Goal: Task Accomplishment & Management: Use online tool/utility

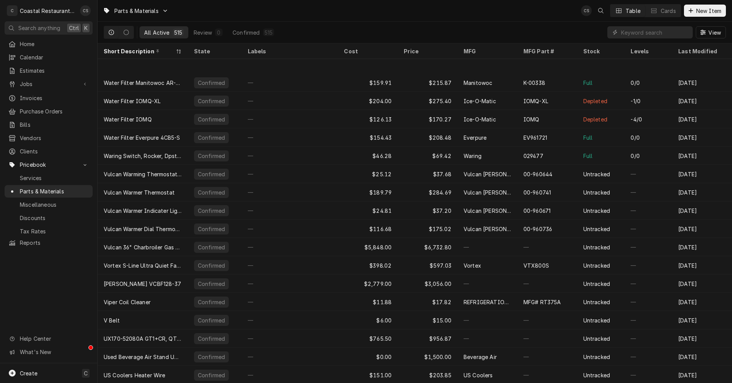
scroll to position [114, 0]
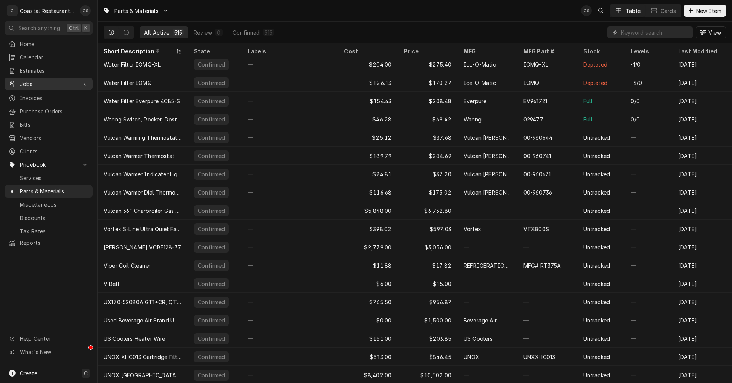
click at [25, 81] on span "Jobs" at bounding box center [49, 84] width 58 height 8
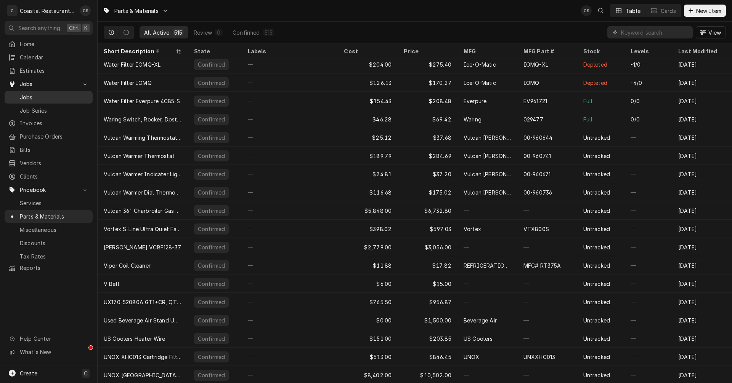
click at [24, 93] on span "Jobs" at bounding box center [54, 97] width 69 height 8
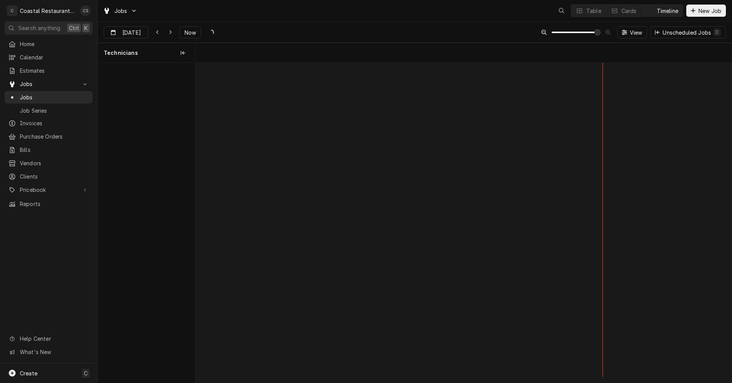
scroll to position [0, 10624]
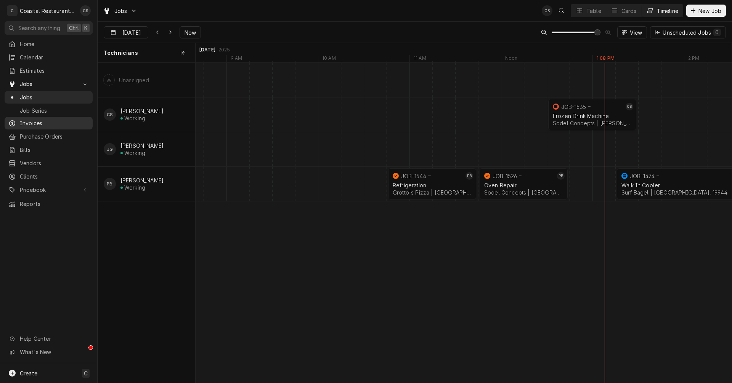
click at [37, 121] on span "Invoices" at bounding box center [54, 123] width 69 height 8
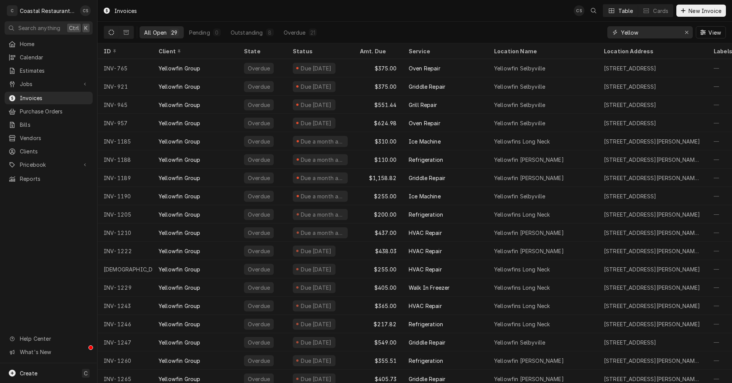
click at [642, 33] on input "Yellow" at bounding box center [649, 32] width 57 height 12
type input "Y"
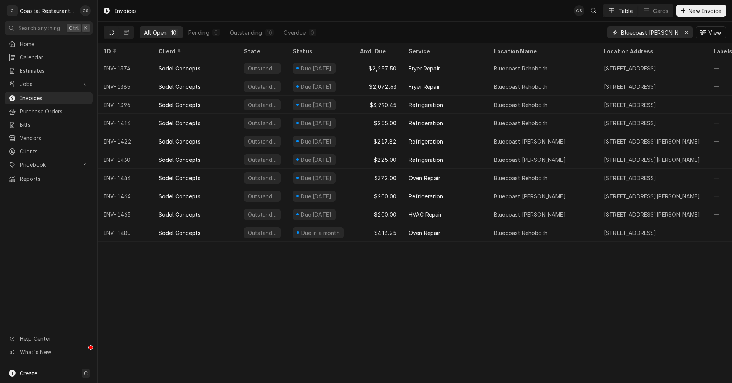
type input "Bluecoast [PERSON_NAME]"
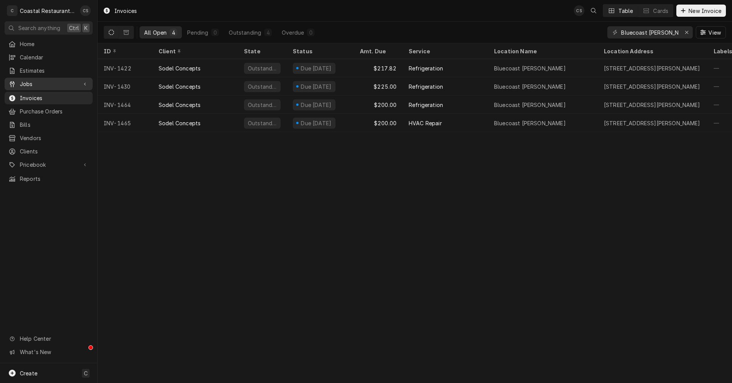
click at [46, 81] on span "Jobs" at bounding box center [49, 84] width 58 height 8
click at [43, 95] on span "Jobs" at bounding box center [54, 97] width 69 height 8
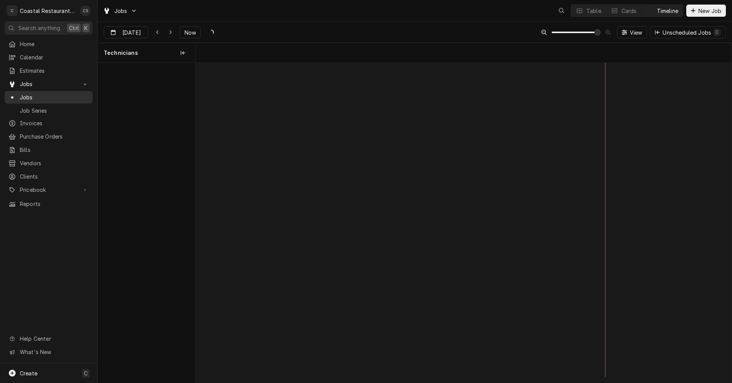
scroll to position [0, 10624]
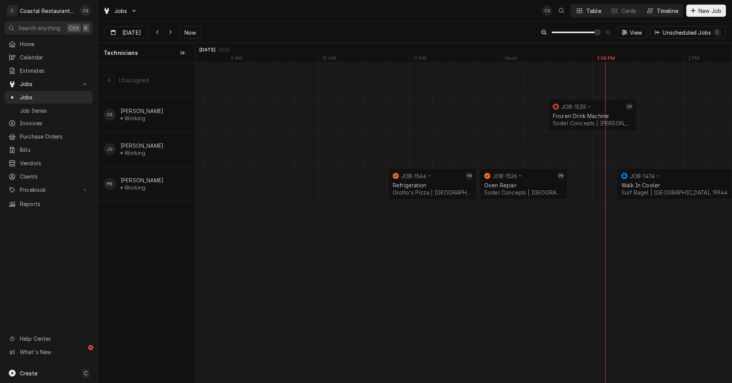
click at [574, 11] on button "Table" at bounding box center [588, 11] width 35 height 12
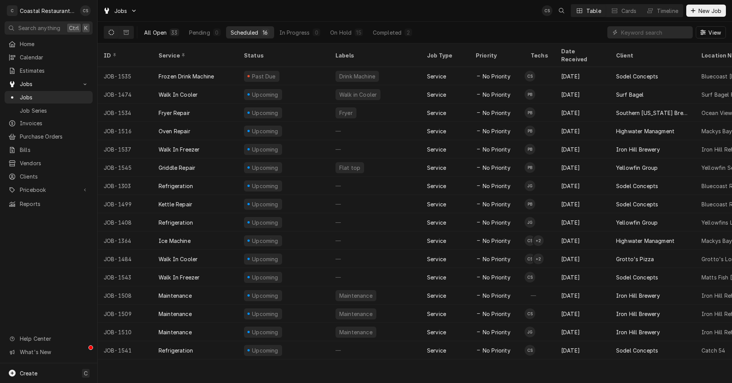
click at [163, 29] on div "All Open" at bounding box center [155, 33] width 22 height 8
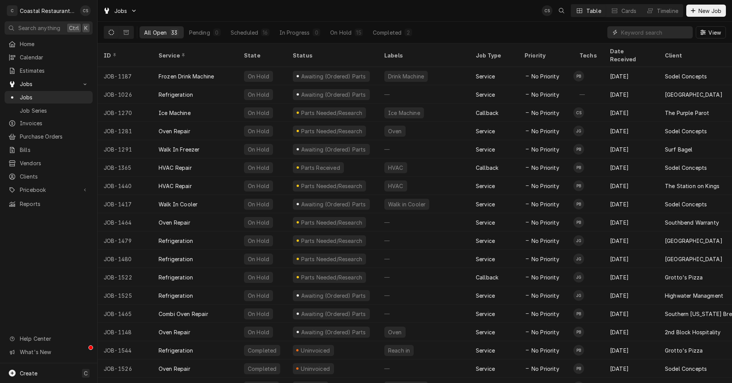
click at [642, 31] on input "Dynamic Content Wrapper" at bounding box center [655, 32] width 68 height 12
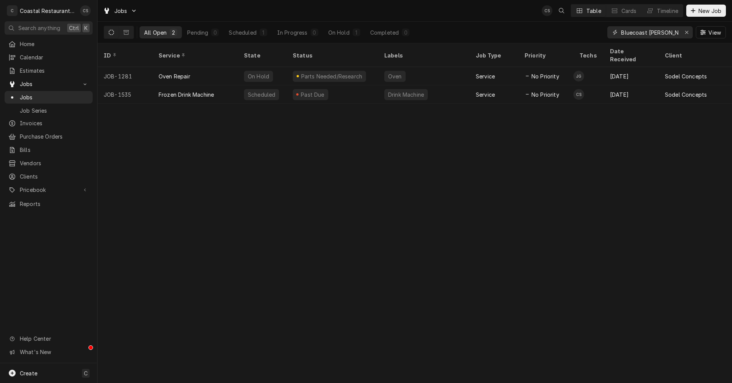
click at [672, 35] on input "Bluecoast Bethany" at bounding box center [649, 32] width 57 height 12
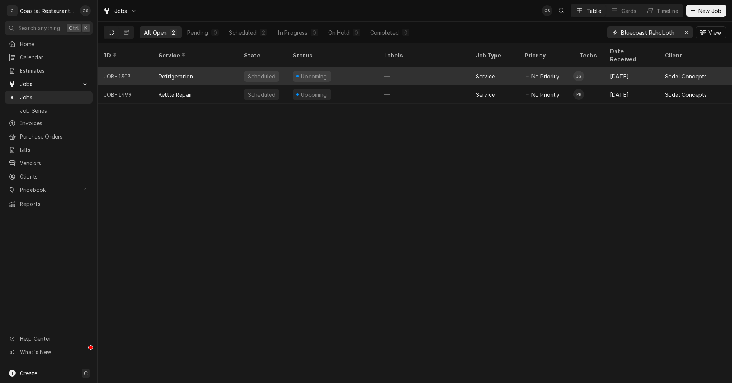
type input "Bluecoast Rehoboth"
click at [208, 67] on div "Refrigeration" at bounding box center [194, 76] width 85 height 18
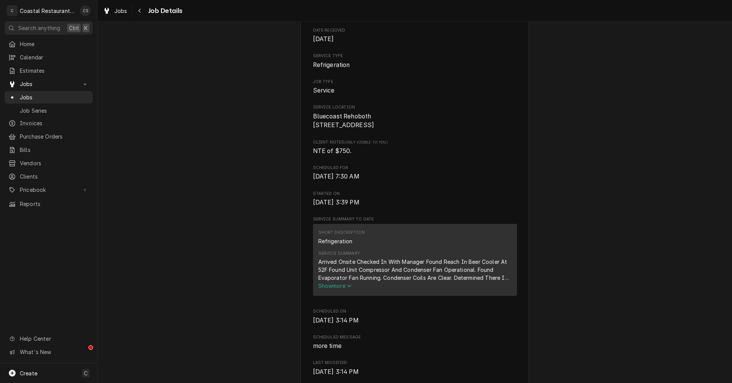
scroll to position [114, 0]
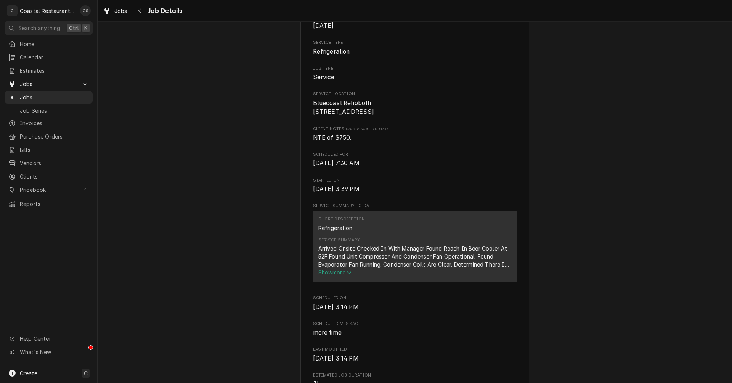
click at [340, 276] on span "Show more" at bounding box center [335, 272] width 34 height 6
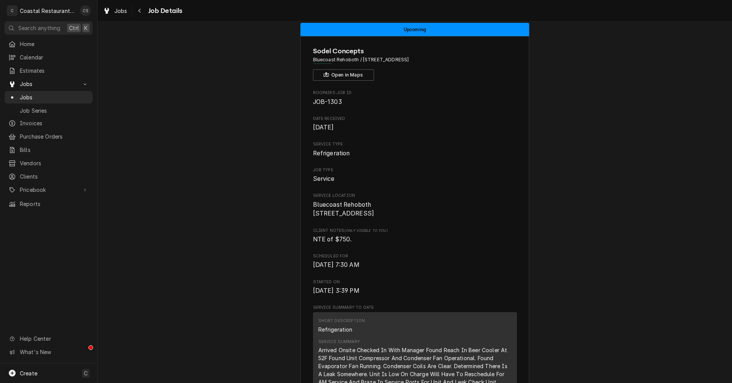
scroll to position [0, 0]
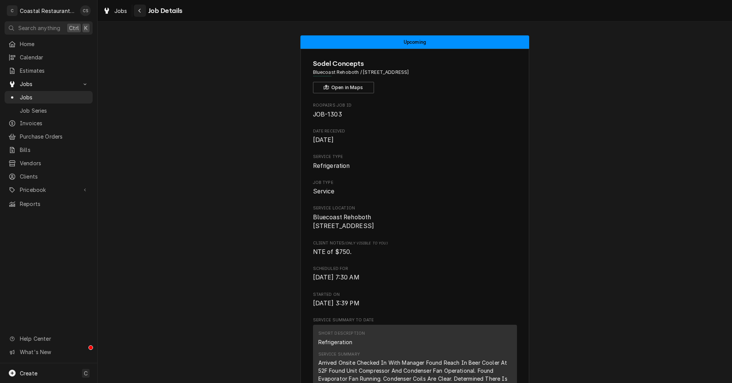
click at [141, 10] on div "Navigate back" at bounding box center [140, 11] width 8 height 8
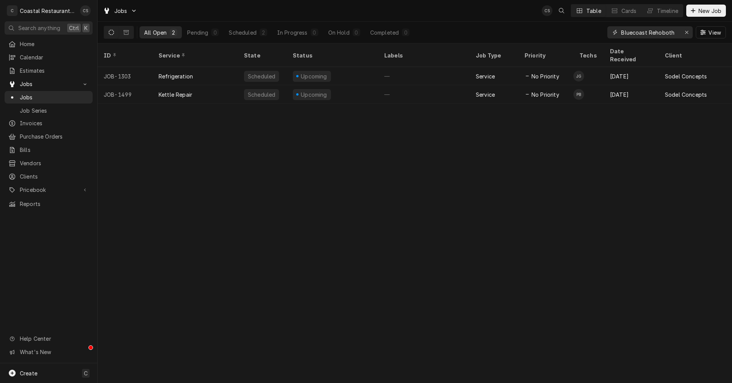
click at [675, 32] on input "Bluecoast Rehoboth" at bounding box center [649, 32] width 57 height 12
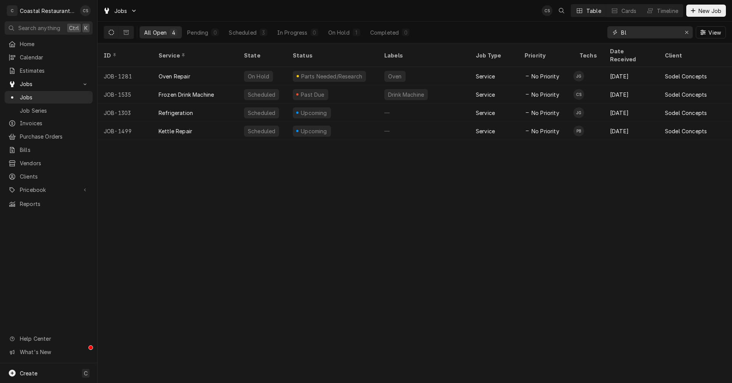
type input "B"
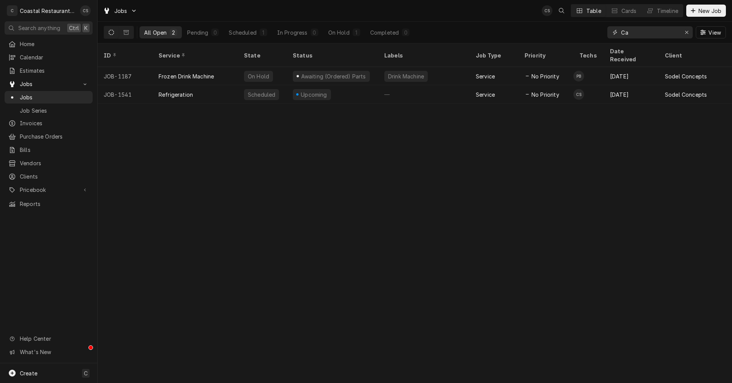
type input "C"
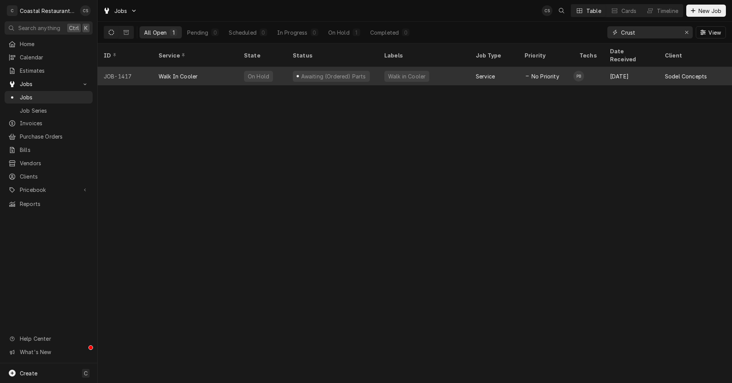
type input "Crust"
click at [192, 72] on div "Walk In Cooler" at bounding box center [178, 76] width 39 height 8
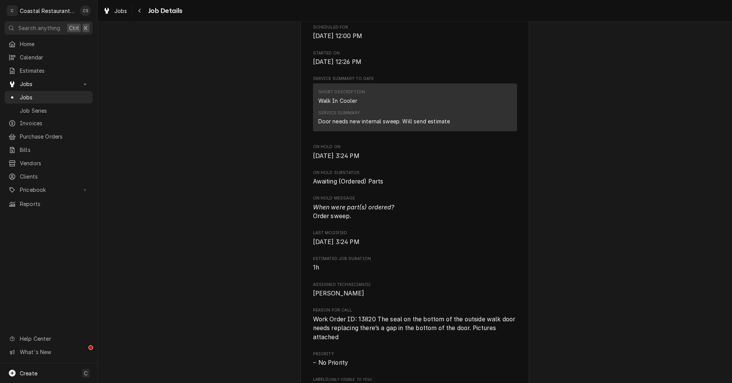
scroll to position [305, 0]
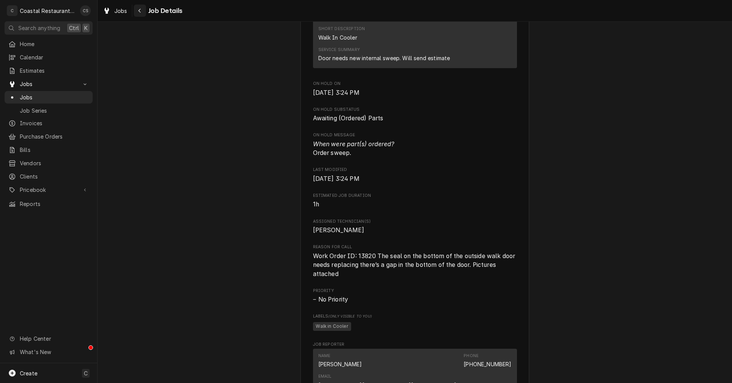
click at [138, 10] on icon "Navigate back" at bounding box center [139, 10] width 3 height 5
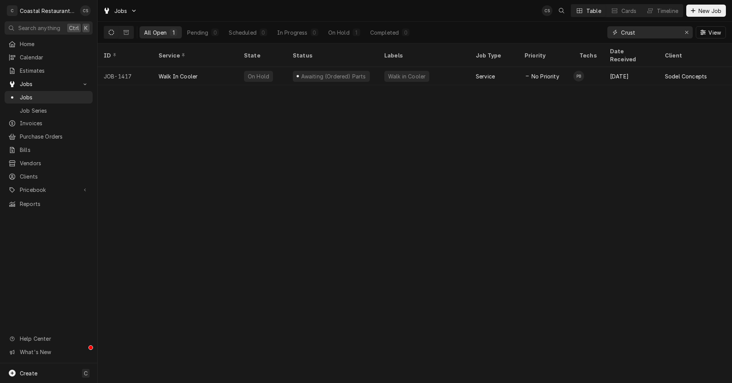
click at [643, 34] on input "Crust" at bounding box center [649, 32] width 57 height 12
type input "C"
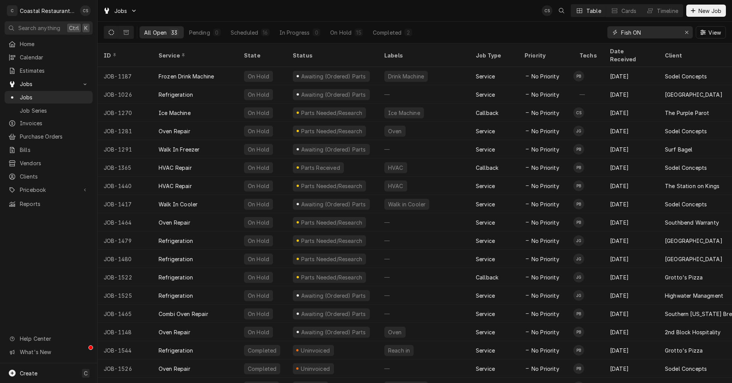
type input "Fish ON"
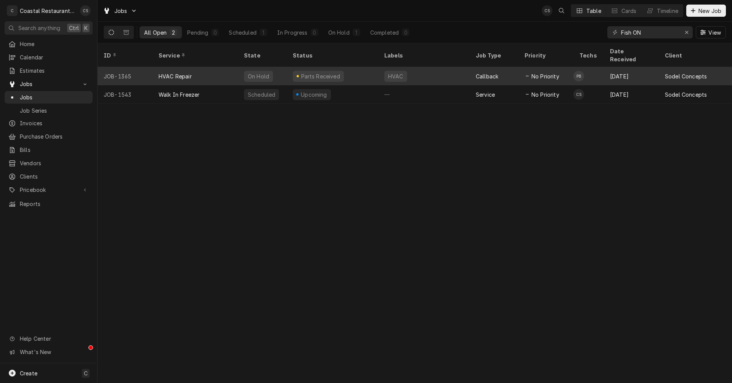
click at [187, 67] on div "HVAC Repair" at bounding box center [194, 76] width 85 height 18
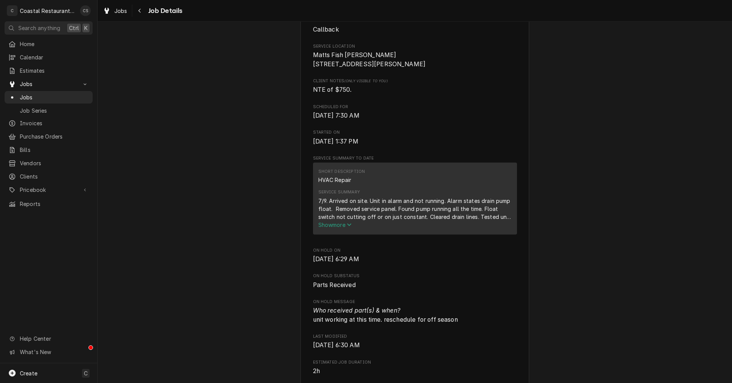
scroll to position [229, 0]
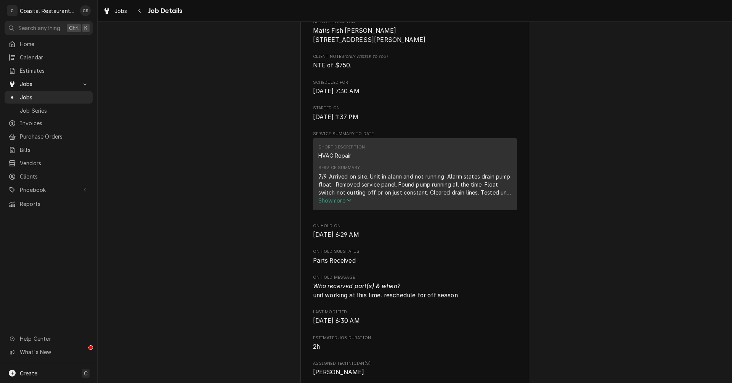
click at [339, 204] on span "Show more" at bounding box center [335, 200] width 34 height 6
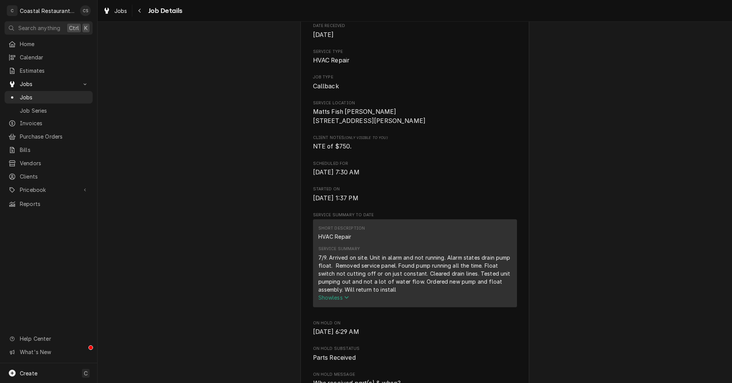
scroll to position [38, 0]
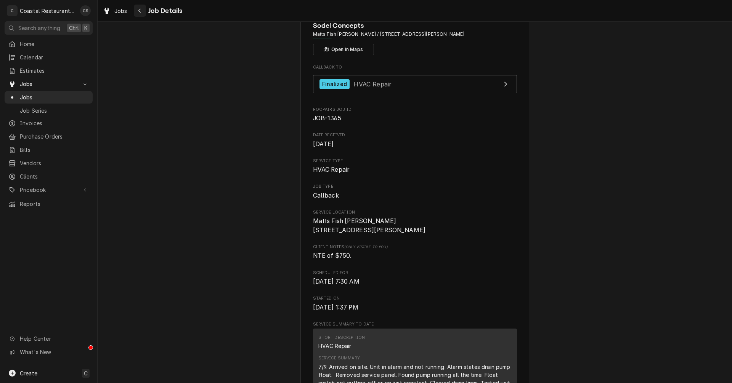
click at [144, 11] on button "Navigate back" at bounding box center [140, 11] width 12 height 12
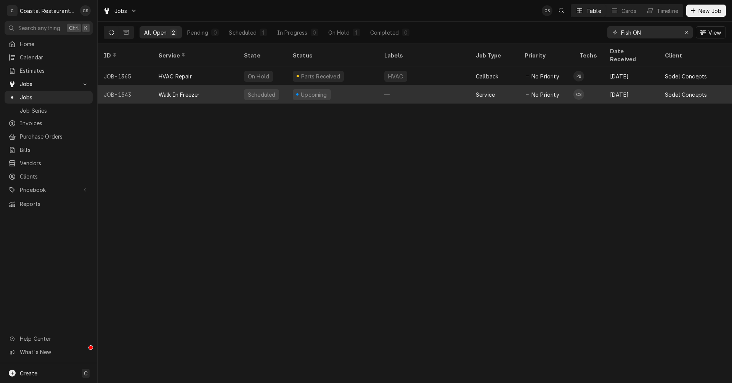
click at [195, 91] on div "Walk In Freezer" at bounding box center [179, 95] width 41 height 8
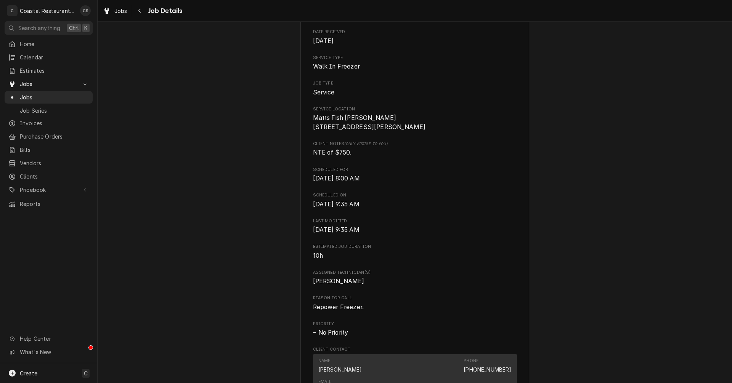
scroll to position [152, 0]
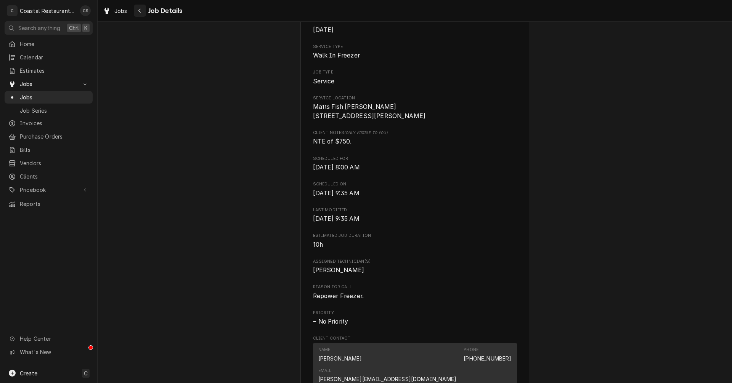
click at [138, 11] on icon "Navigate back" at bounding box center [139, 10] width 3 height 5
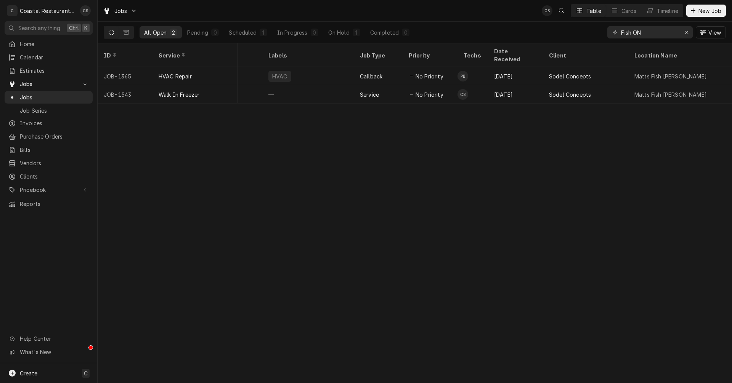
scroll to position [0, 118]
drag, startPoint x: 645, startPoint y: 32, endPoint x: 632, endPoint y: 32, distance: 13.0
click at [632, 32] on input "Fish ON" at bounding box center [649, 32] width 57 height 12
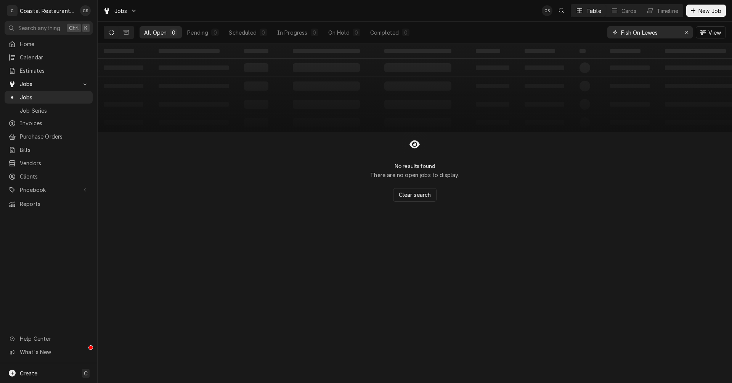
drag, startPoint x: 665, startPoint y: 33, endPoint x: 619, endPoint y: 31, distance: 46.5
click at [619, 31] on div "Fish On Lewes" at bounding box center [649, 32] width 85 height 12
type input "F"
type input "i"
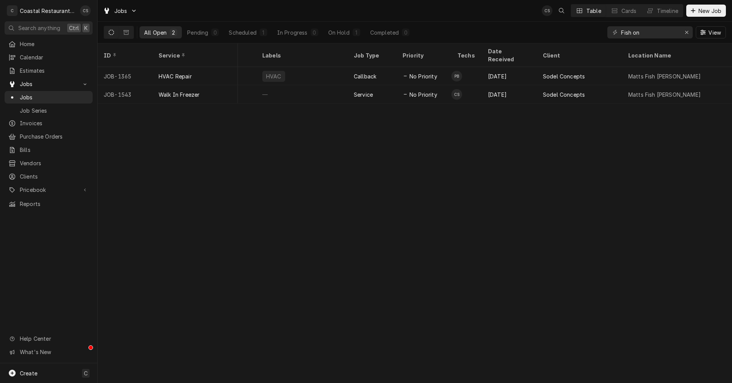
scroll to position [0, 124]
drag, startPoint x: 659, startPoint y: 34, endPoint x: 612, endPoint y: 32, distance: 47.7
click at [612, 32] on div "Fish on" at bounding box center [649, 32] width 85 height 12
type input "[PERSON_NAME]"
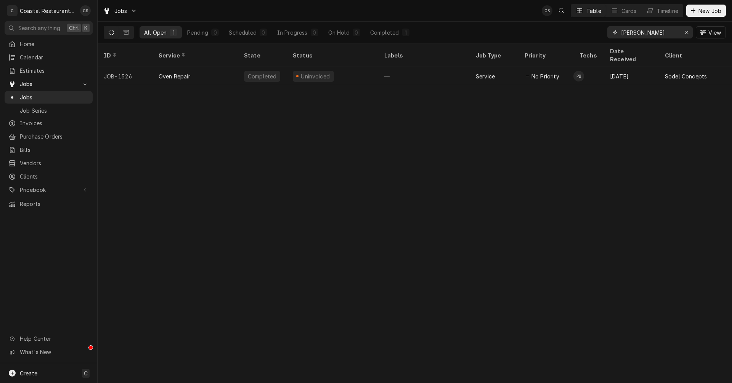
drag, startPoint x: 644, startPoint y: 27, endPoint x: 619, endPoint y: 28, distance: 24.8
click at [619, 28] on div "[PERSON_NAME]" at bounding box center [649, 32] width 85 height 12
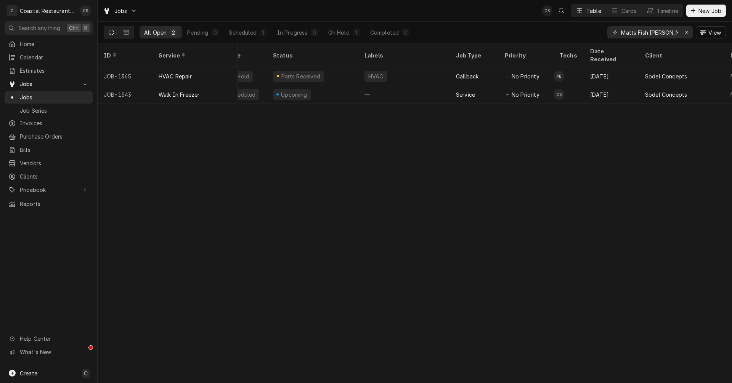
scroll to position [0, 0]
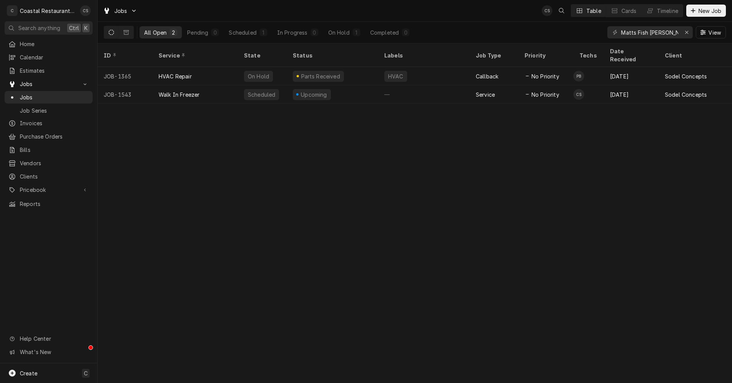
click at [679, 31] on div "Matts Fish [PERSON_NAME]" at bounding box center [649, 32] width 85 height 12
click at [678, 33] on input "Matts Fish [PERSON_NAME]" at bounding box center [649, 32] width 57 height 12
type input "M"
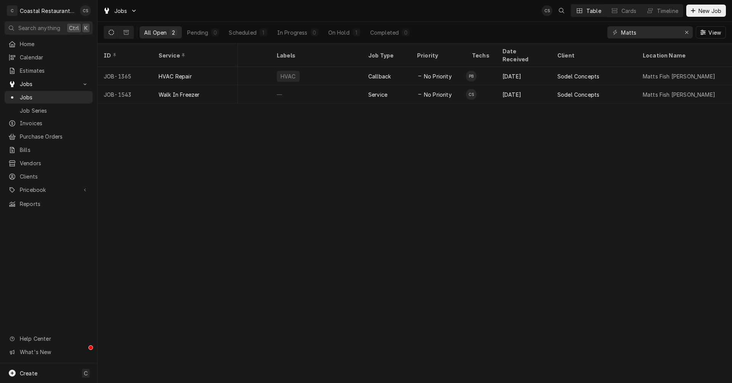
scroll to position [0, 143]
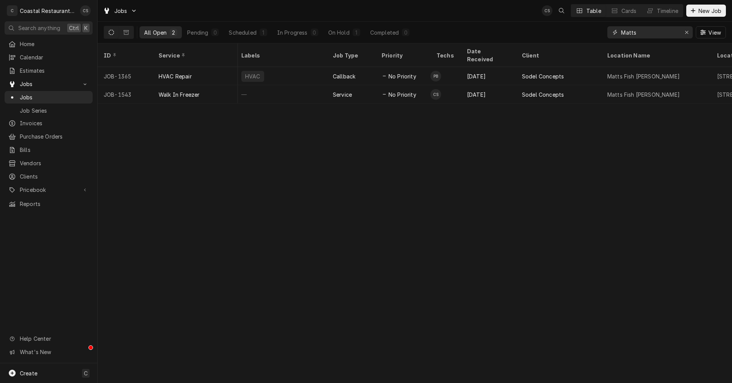
click at [644, 33] on input "Matts" at bounding box center [649, 32] width 57 height 12
type input "M"
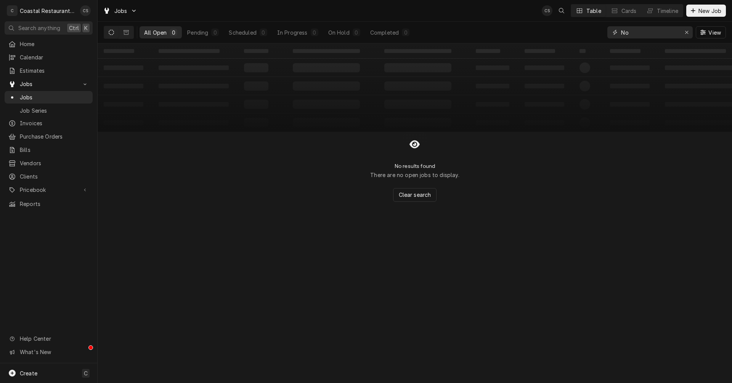
type input "N"
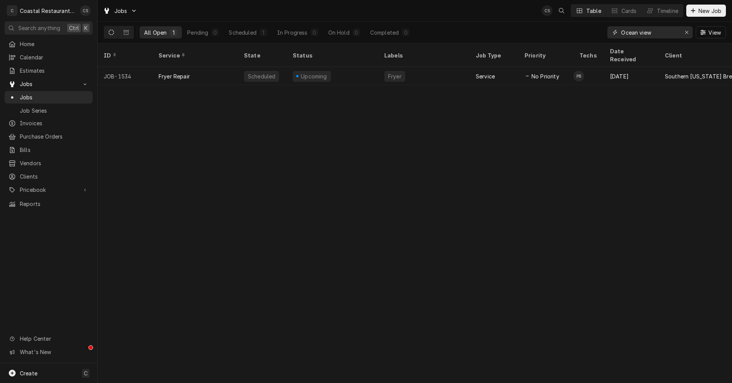
drag, startPoint x: 659, startPoint y: 30, endPoint x: 618, endPoint y: 32, distance: 41.2
click at [618, 32] on div "Ocean view" at bounding box center [649, 32] width 85 height 12
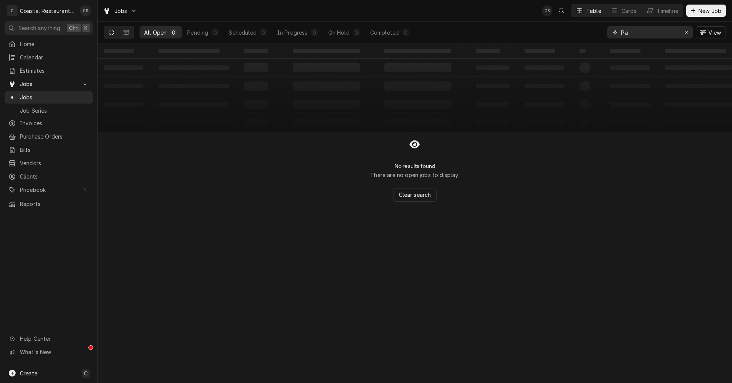
type input "P"
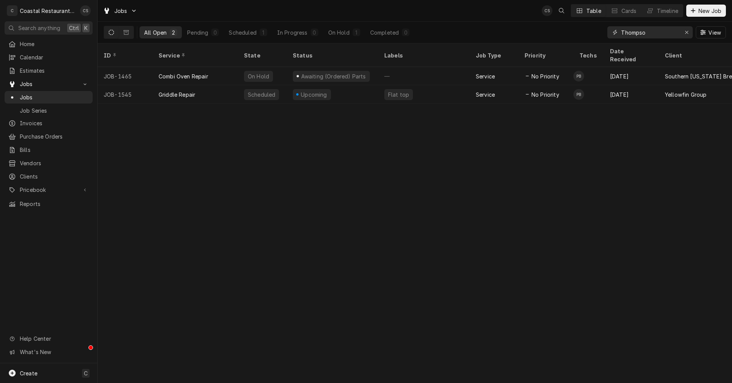
type input "[PERSON_NAME]"
drag, startPoint x: 657, startPoint y: 32, endPoint x: 618, endPoint y: 34, distance: 38.9
click at [618, 34] on div "[PERSON_NAME]" at bounding box center [649, 32] width 85 height 12
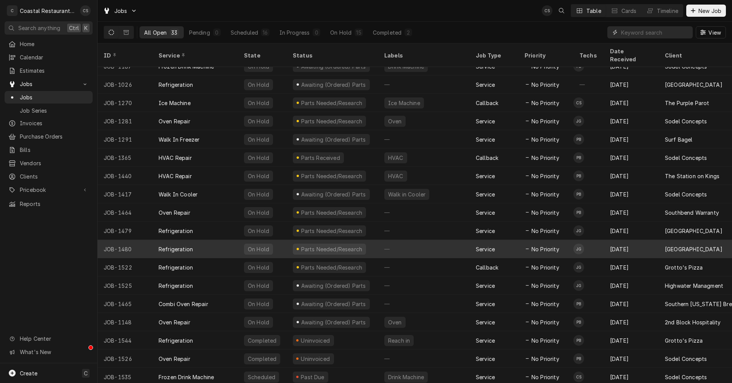
scroll to position [0, 0]
